Goal: Task Accomplishment & Management: Manage account settings

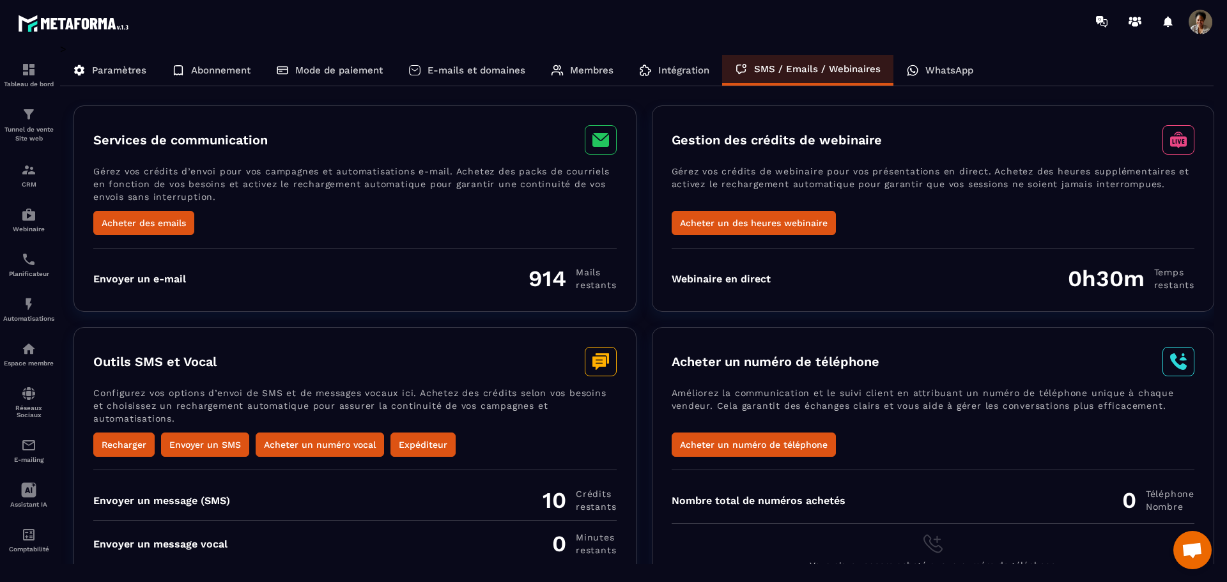
drag, startPoint x: 780, startPoint y: 72, endPoint x: 709, endPoint y: 24, distance: 85.9
click at [709, 24] on div at bounding box center [688, 21] width 1076 height 43
click at [938, 74] on p "WhatsApp" at bounding box center [949, 70] width 48 height 11
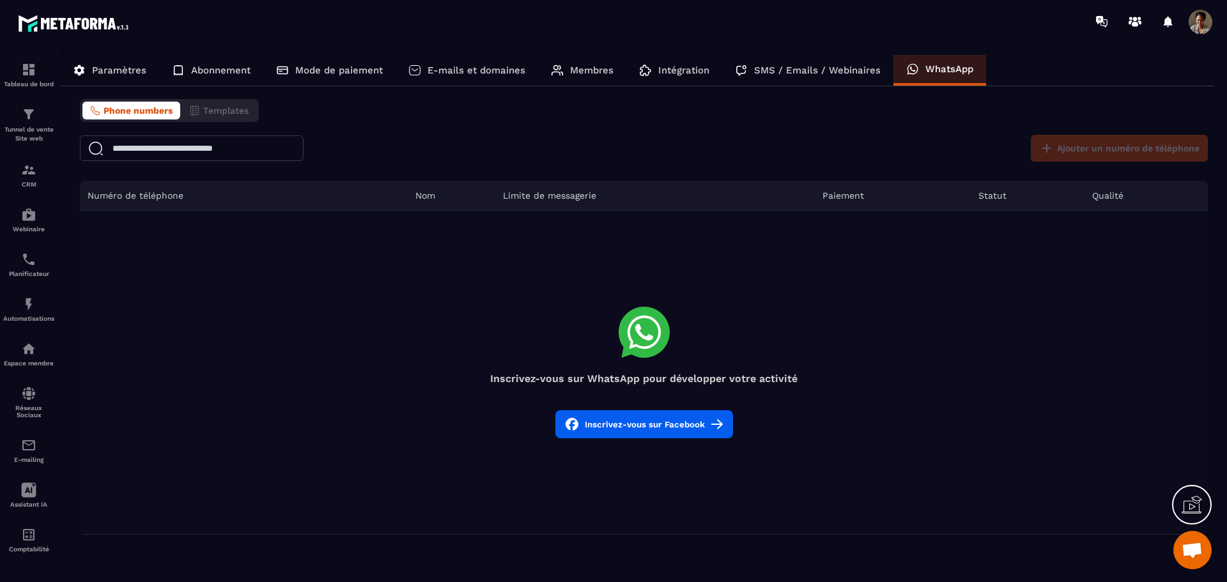
click at [700, 74] on p "Intégration" at bounding box center [683, 70] width 51 height 11
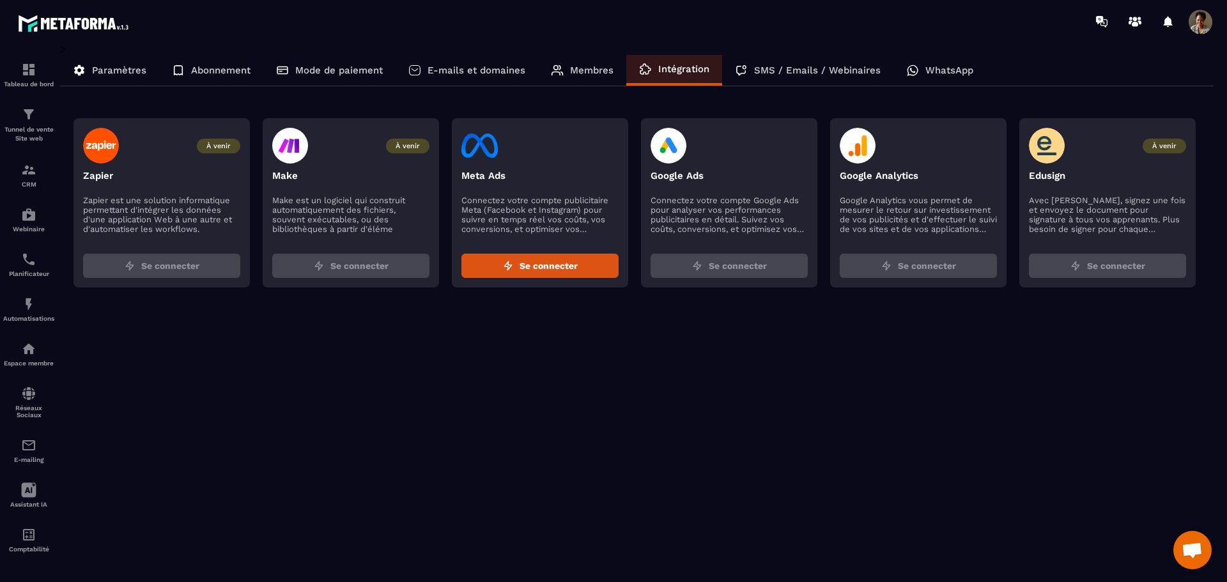
click at [333, 70] on p "Mode de paiement" at bounding box center [339, 70] width 88 height 11
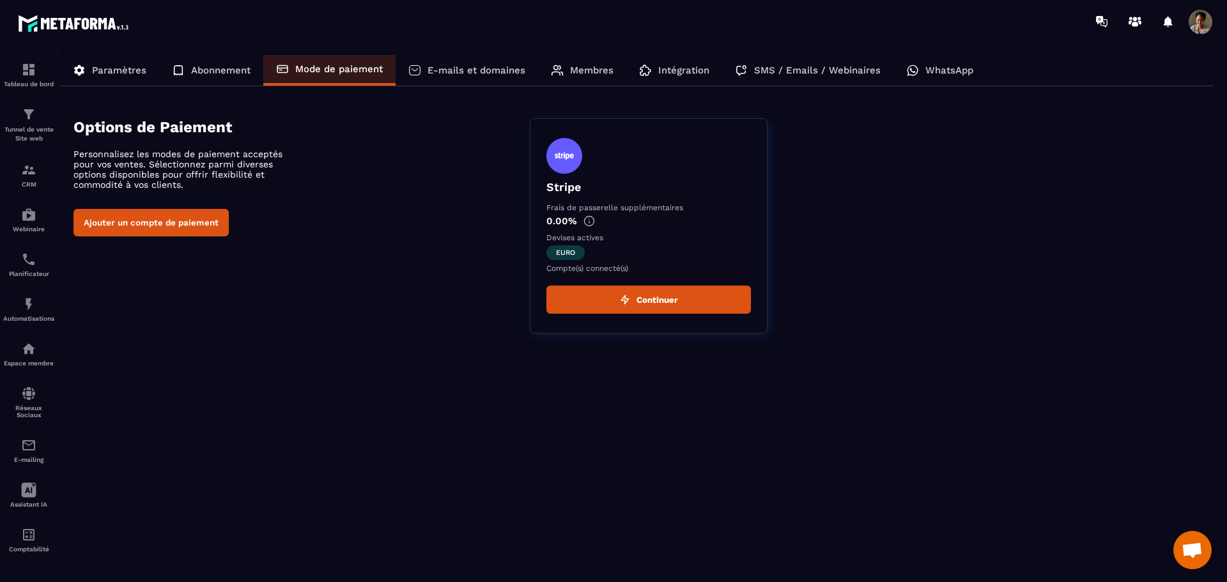
click at [211, 72] on p "Abonnement" at bounding box center [220, 70] width 59 height 11
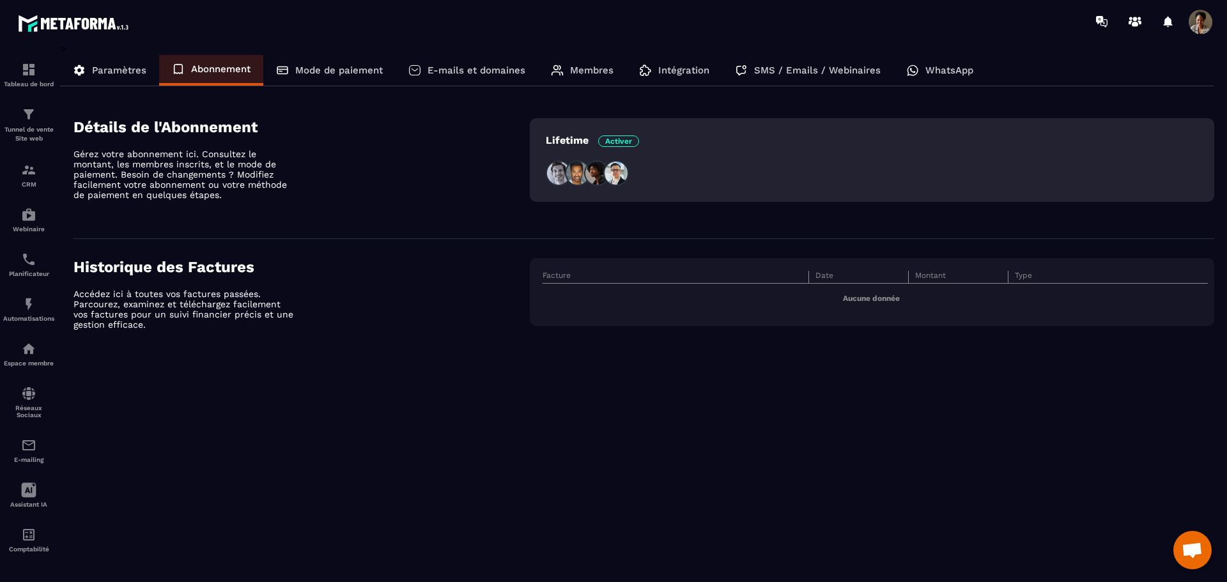
click at [102, 68] on p "Paramètres" at bounding box center [119, 70] width 54 height 11
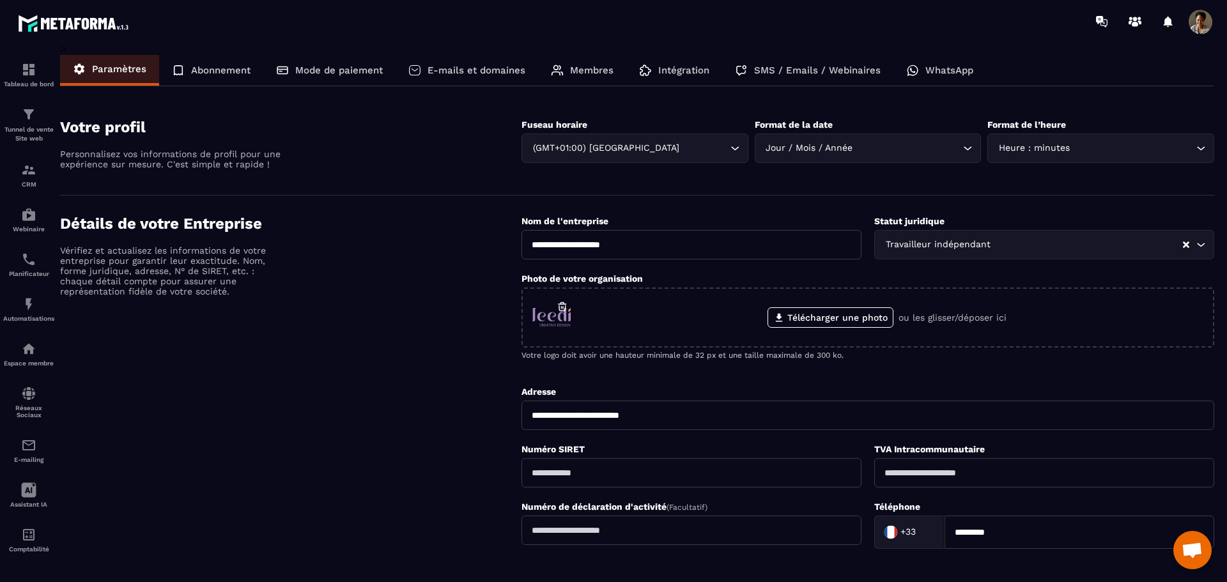
click at [1195, 21] on span at bounding box center [1201, 22] width 26 height 26
